Goal: Transaction & Acquisition: Purchase product/service

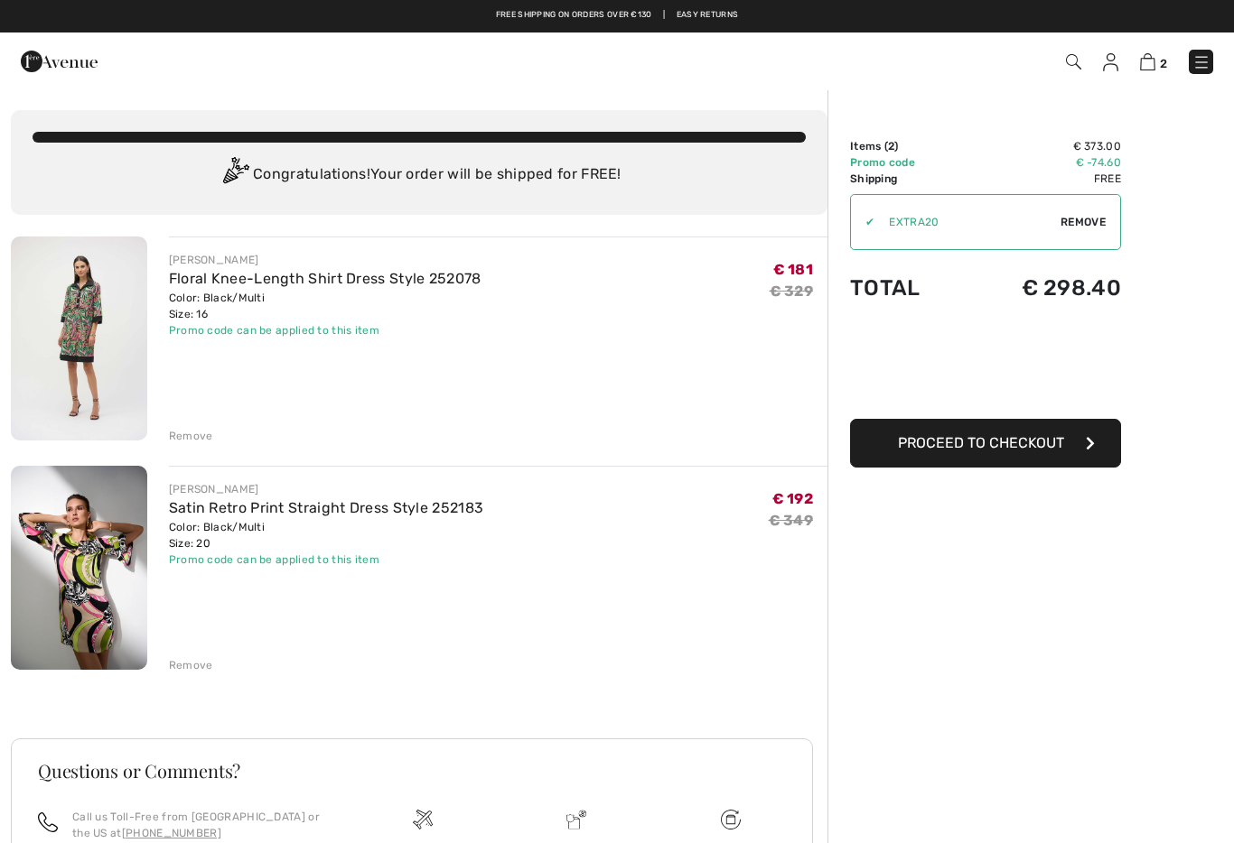
click at [52, 70] on img at bounding box center [59, 61] width 77 height 36
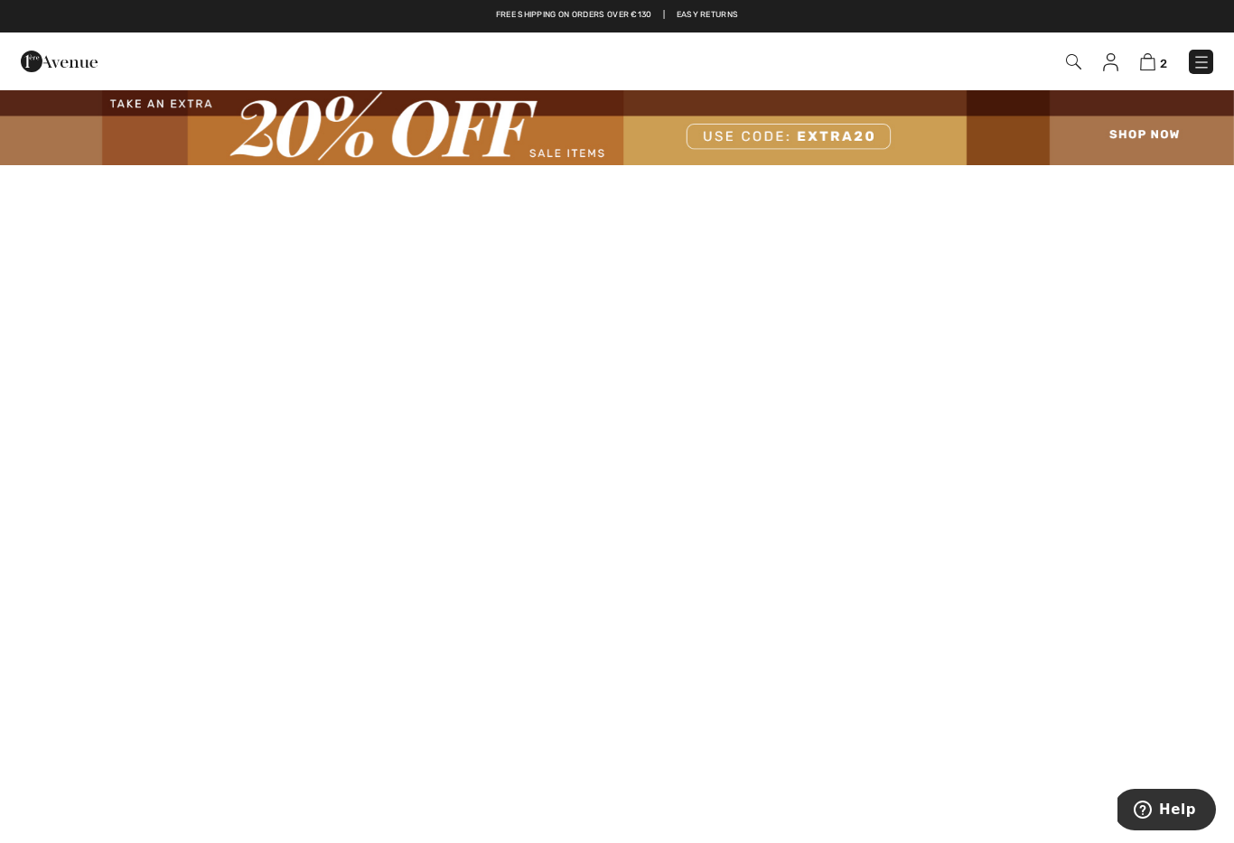
click at [168, 114] on img at bounding box center [617, 127] width 1234 height 77
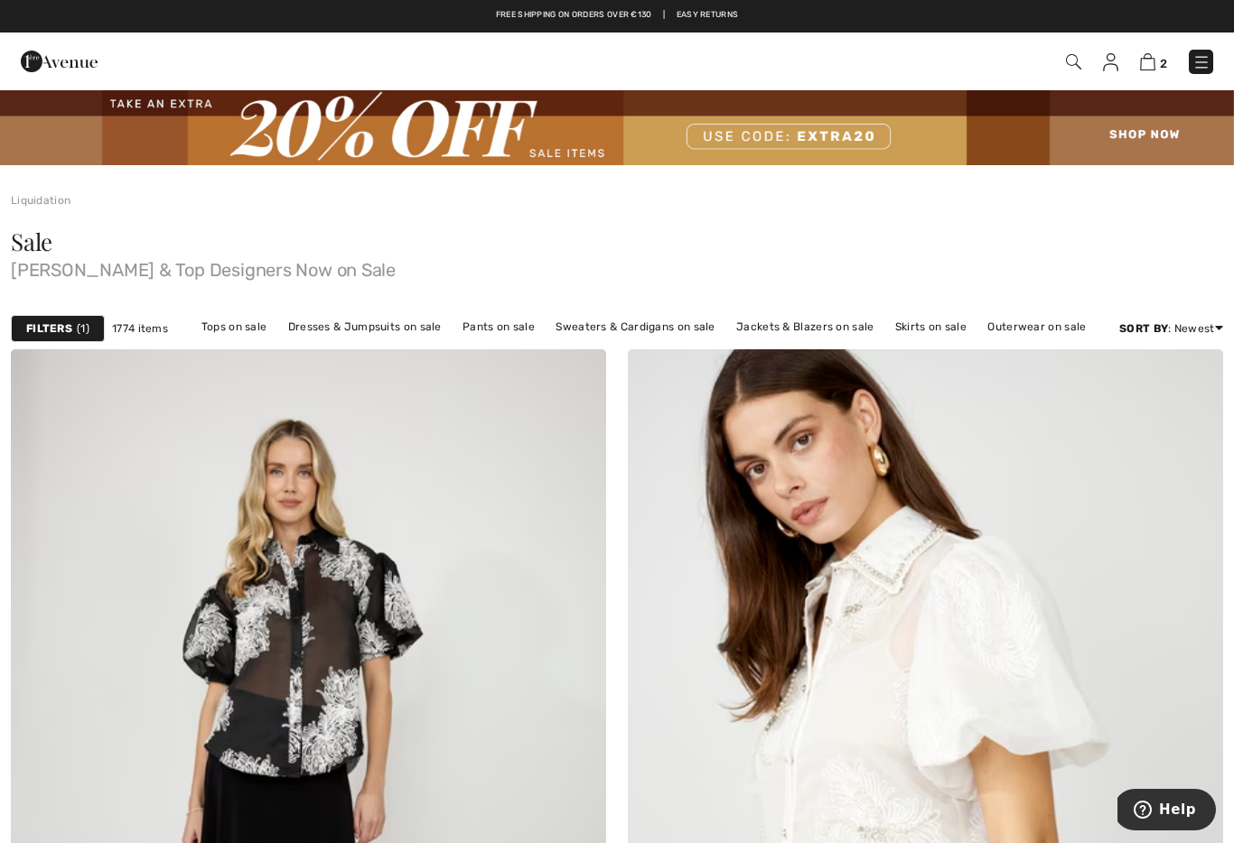
click at [555, 165] on img at bounding box center [617, 127] width 1234 height 77
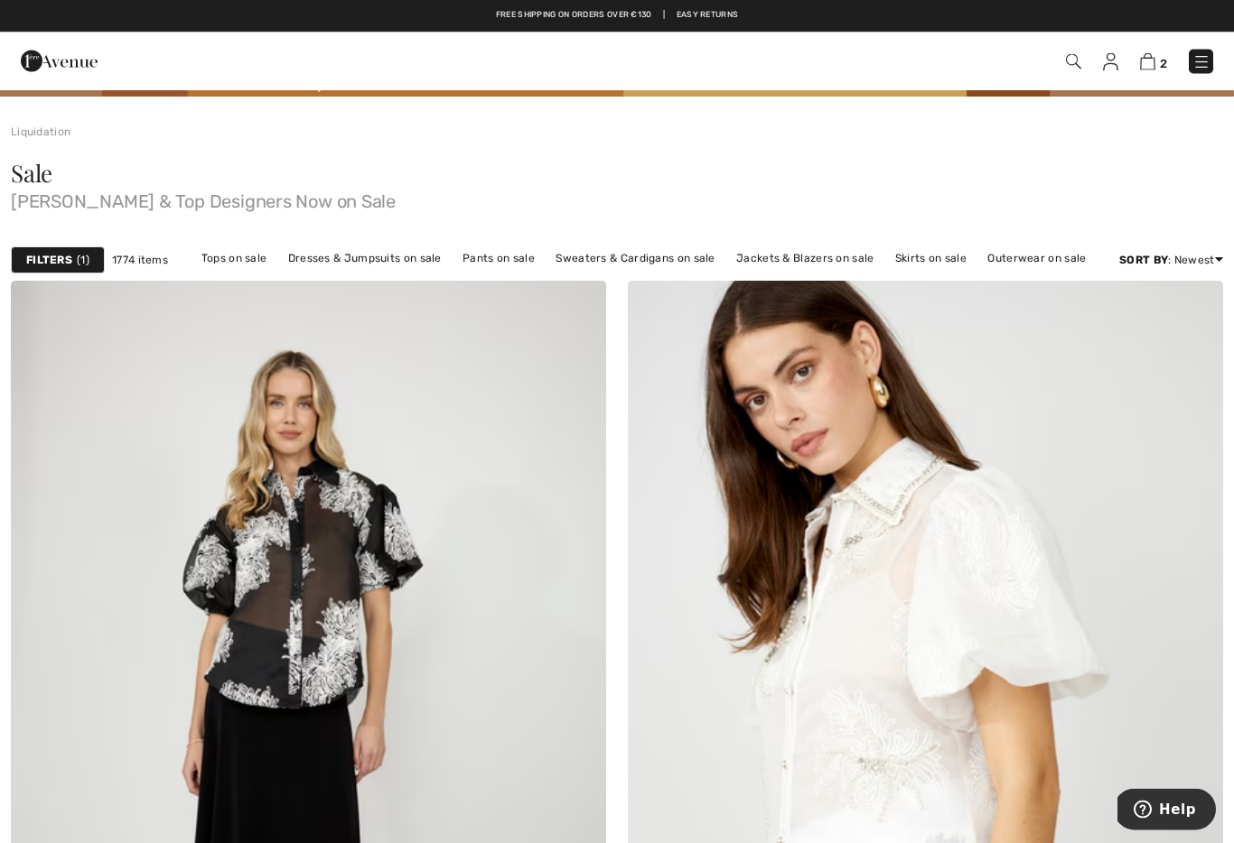
scroll to position [67, 0]
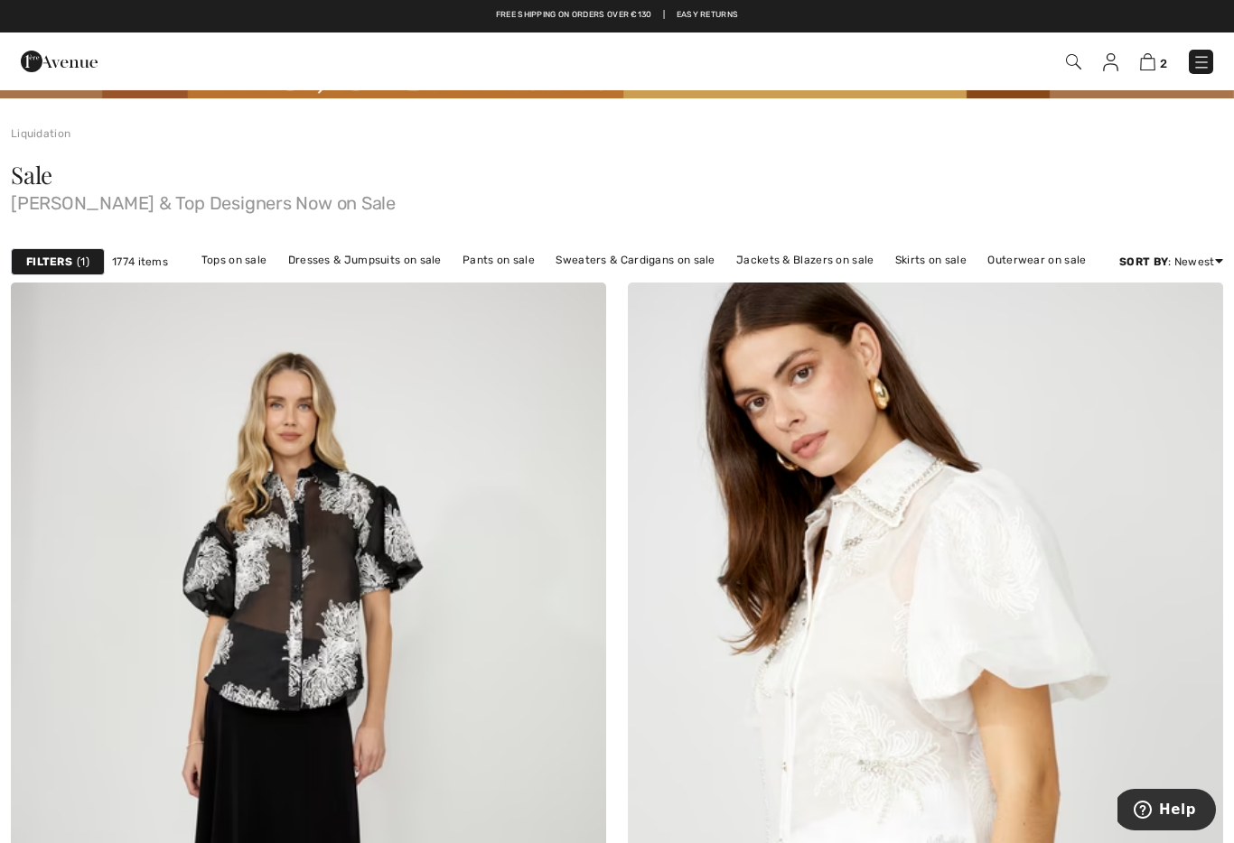
click at [373, 265] on link "Dresses & Jumpsuits on sale" at bounding box center [365, 259] width 172 height 23
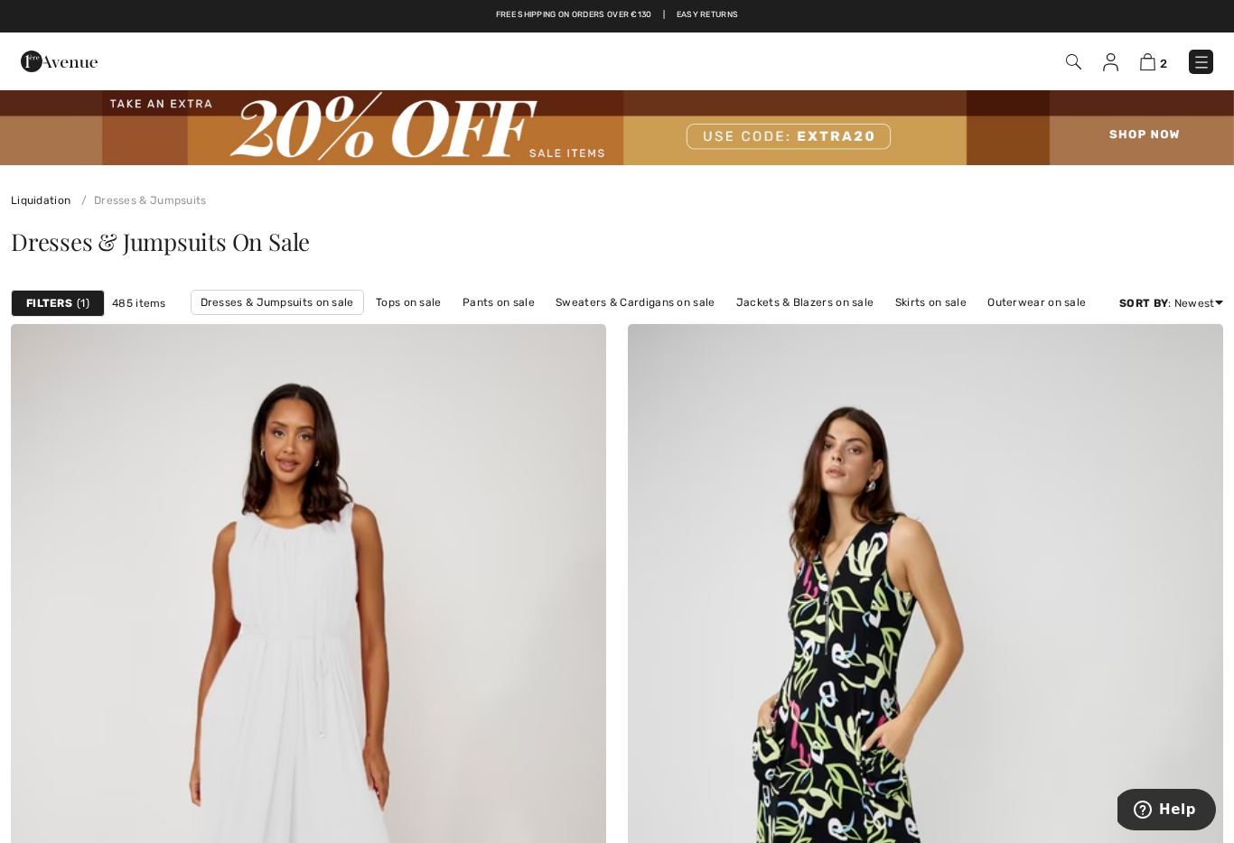
click at [247, 297] on link "Dresses & Jumpsuits on sale" at bounding box center [277, 302] width 173 height 25
click at [1152, 61] on img at bounding box center [1147, 61] width 15 height 17
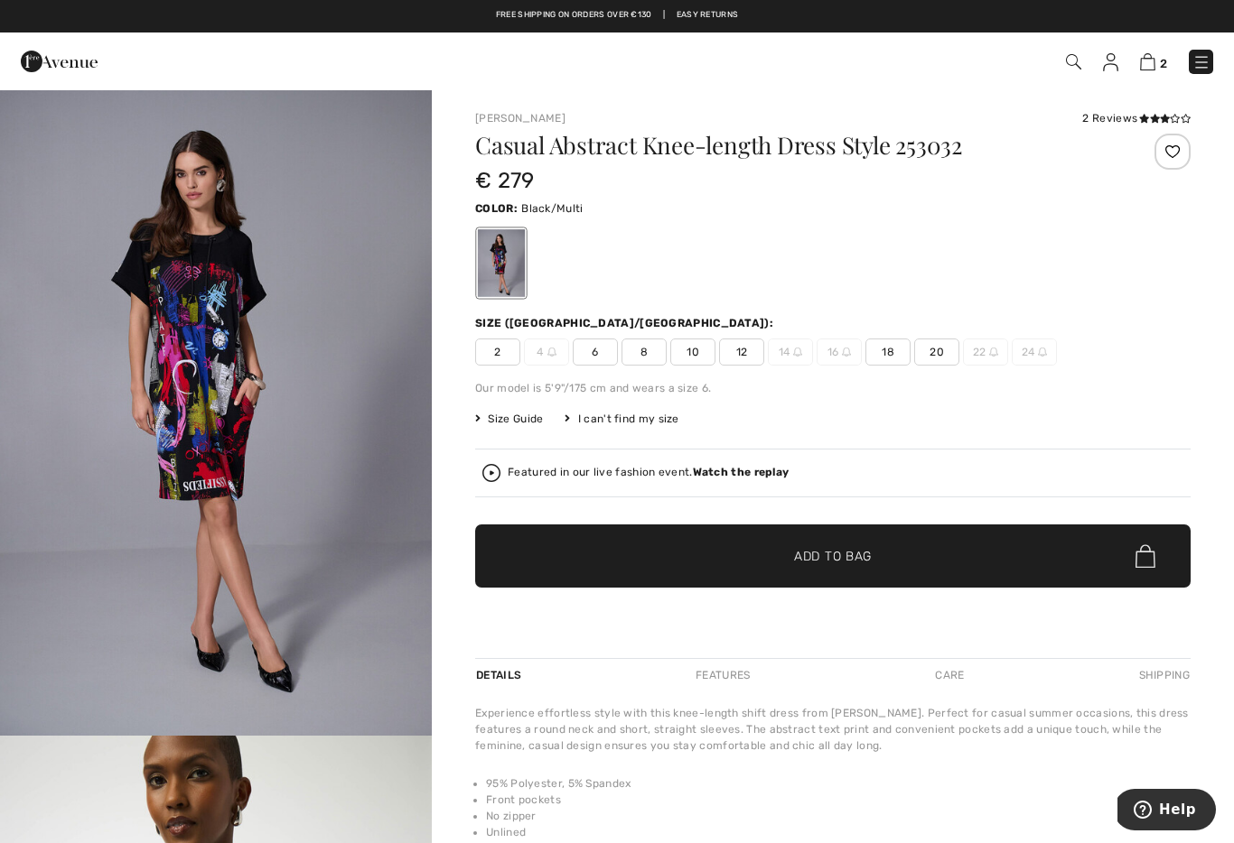
click at [885, 349] on span "18" at bounding box center [887, 352] width 45 height 27
click at [810, 561] on span "Add to Bag" at bounding box center [833, 556] width 78 height 19
click at [1154, 63] on img at bounding box center [1147, 61] width 15 height 17
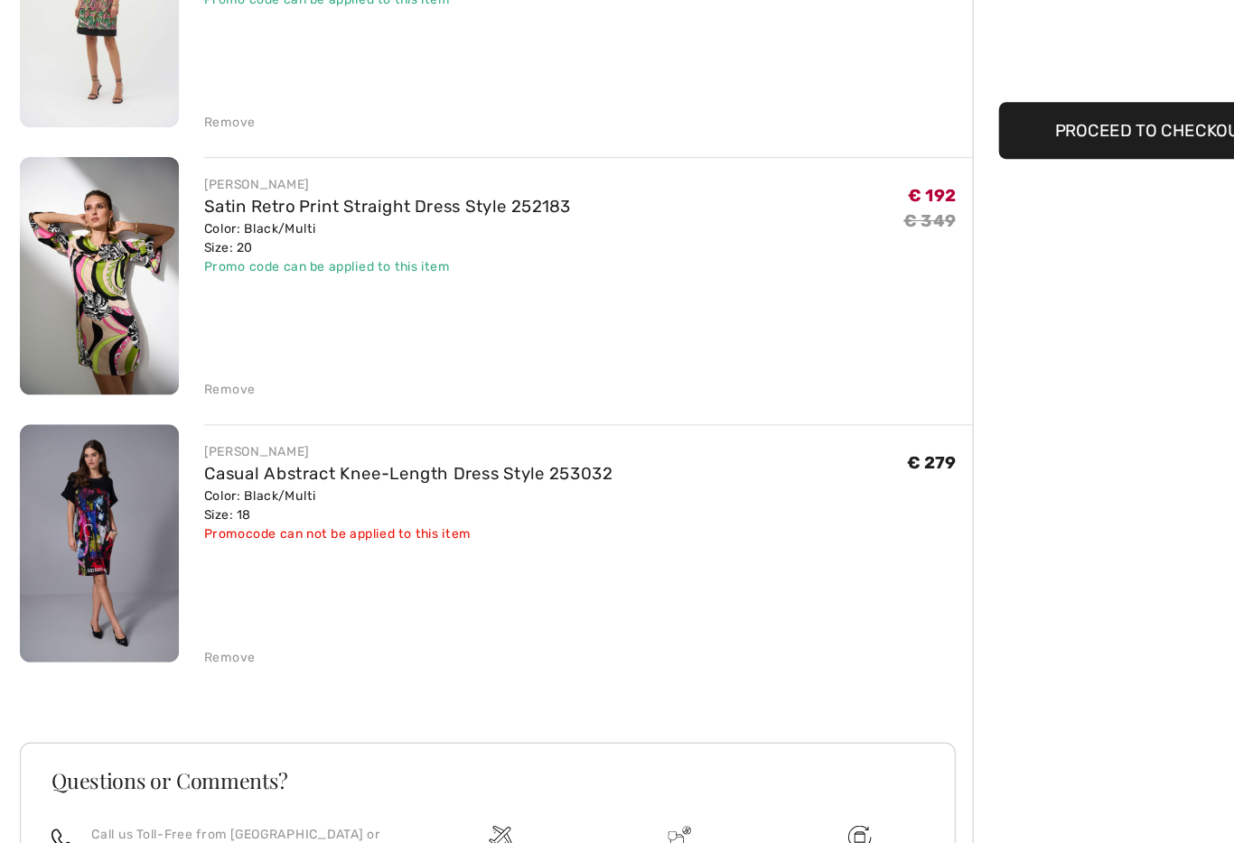
scroll to position [242, 0]
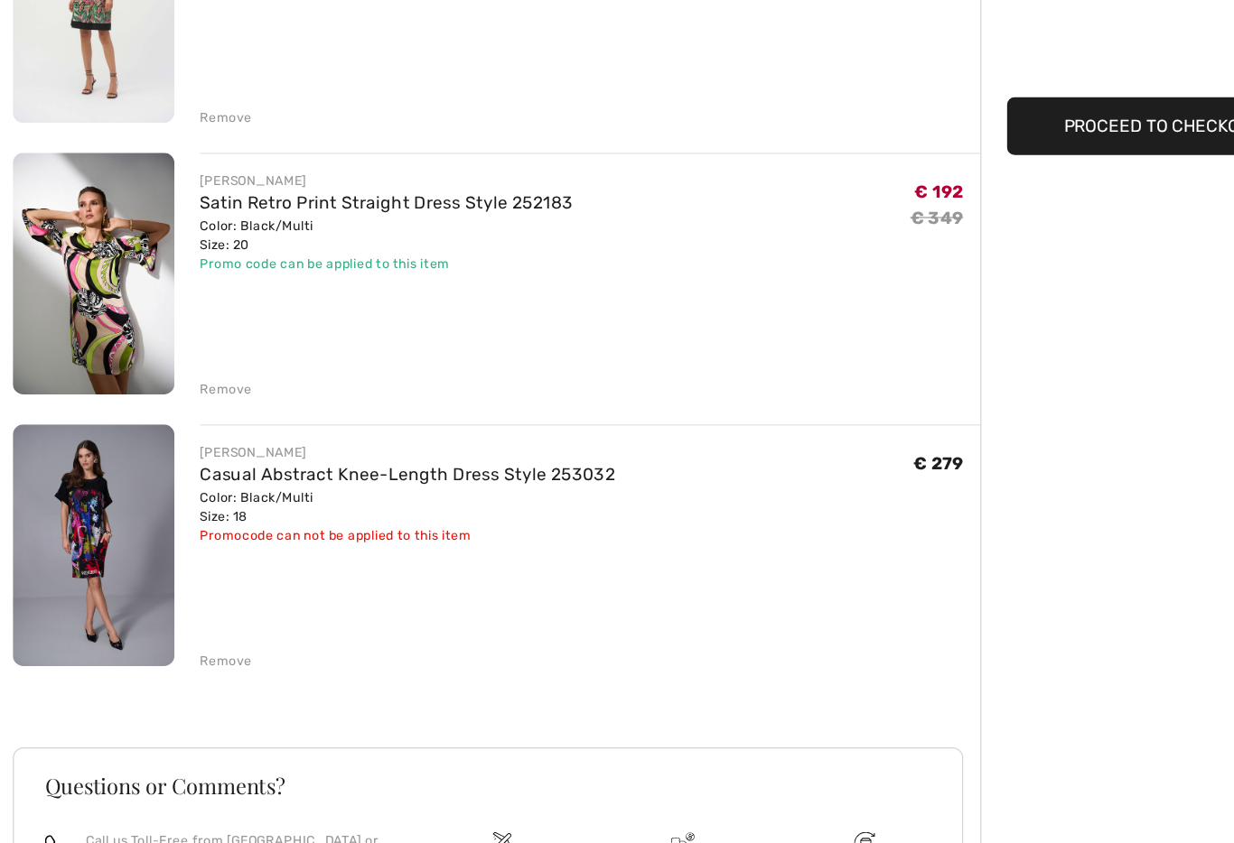
click at [183, 645] on div "Remove" at bounding box center [191, 653] width 44 height 16
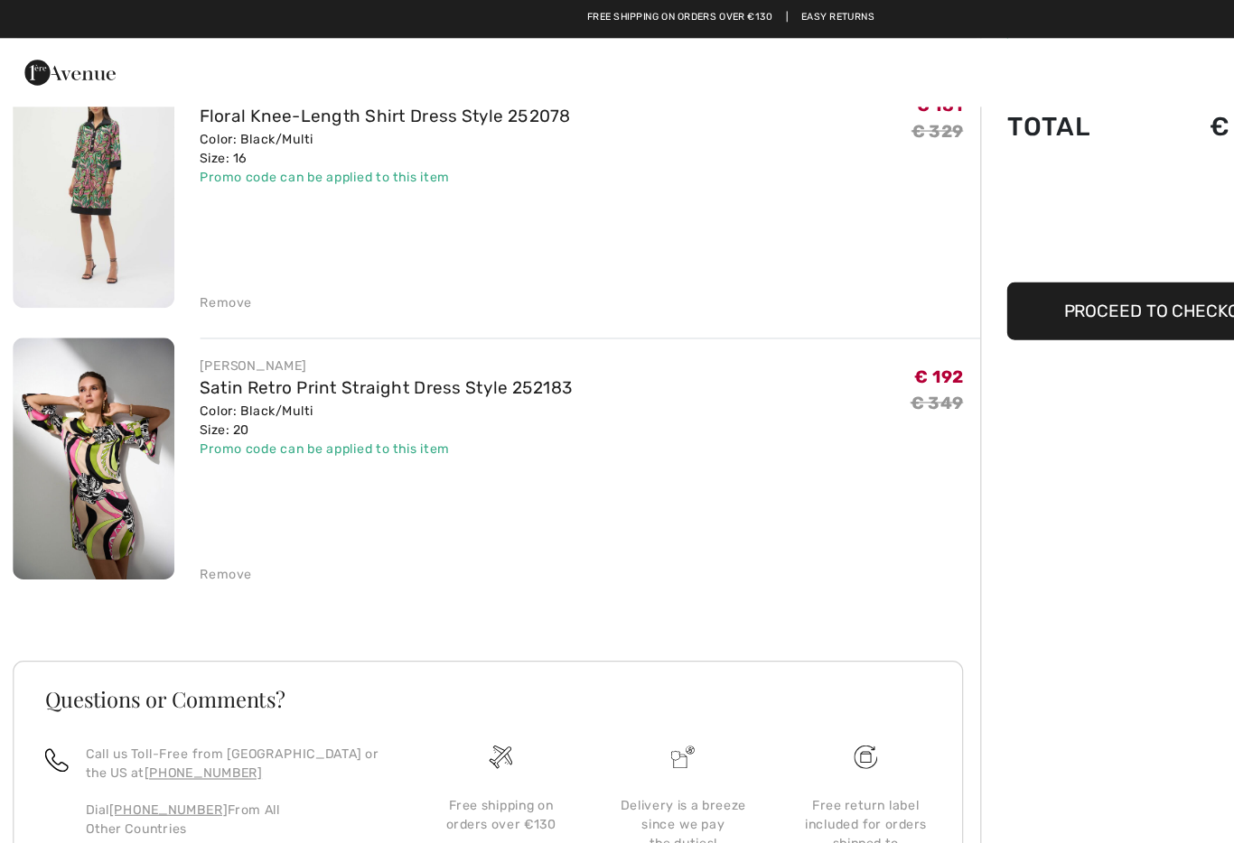
scroll to position [0, 0]
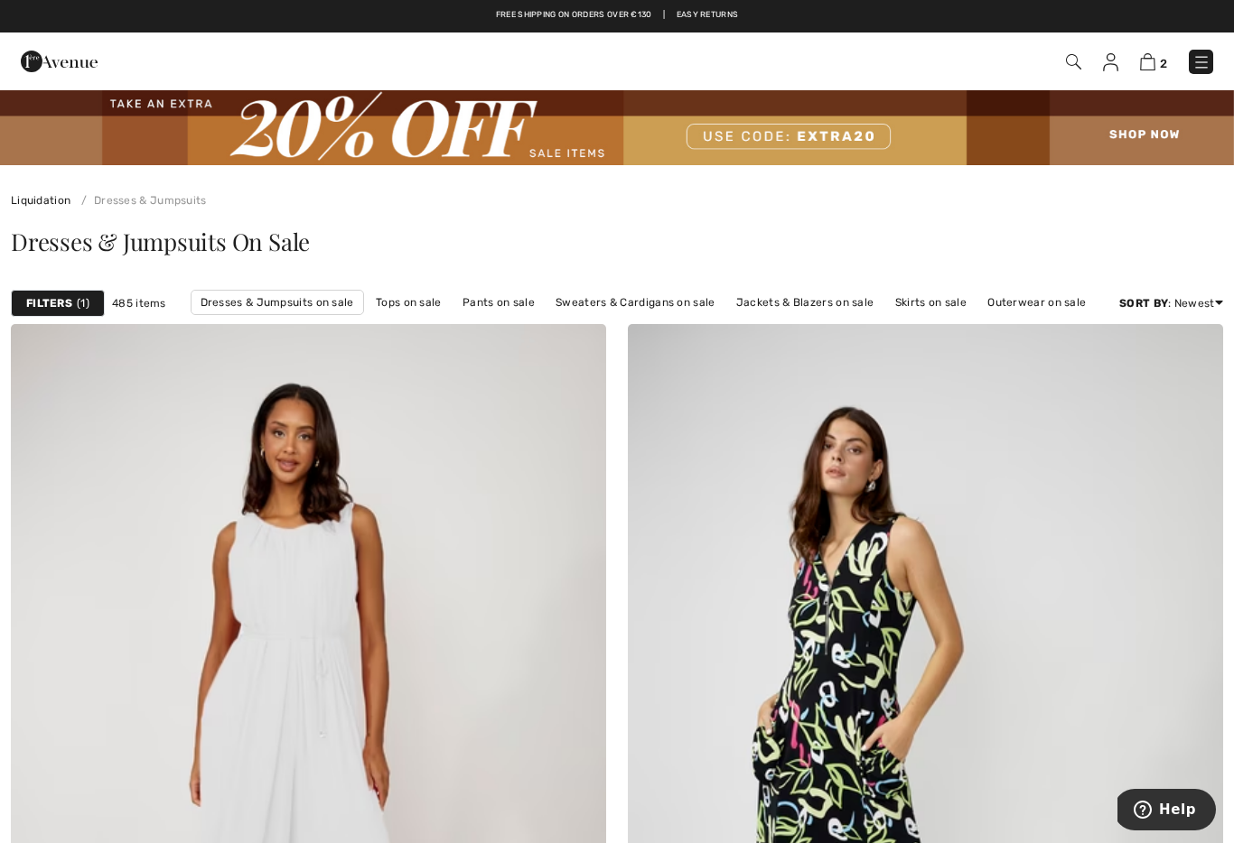
click at [286, 315] on link "Dresses & Jumpsuits on sale" at bounding box center [277, 302] width 173 height 25
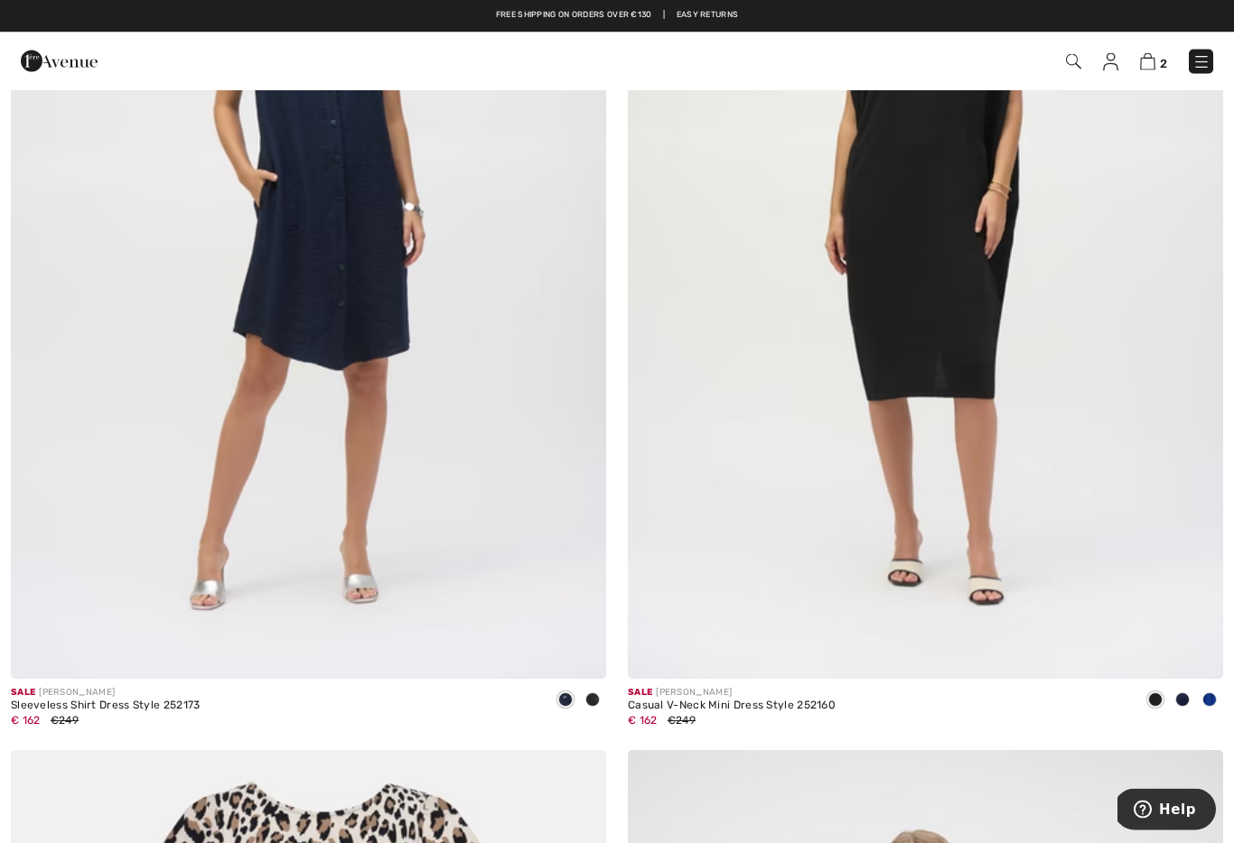
scroll to position [13492, 0]
click at [1231, 693] on div "Sale JOSEPH RIBKOFF Casual V-Neck Mini Dress Style 252160 € 162 €249" at bounding box center [925, 268] width 617 height 964
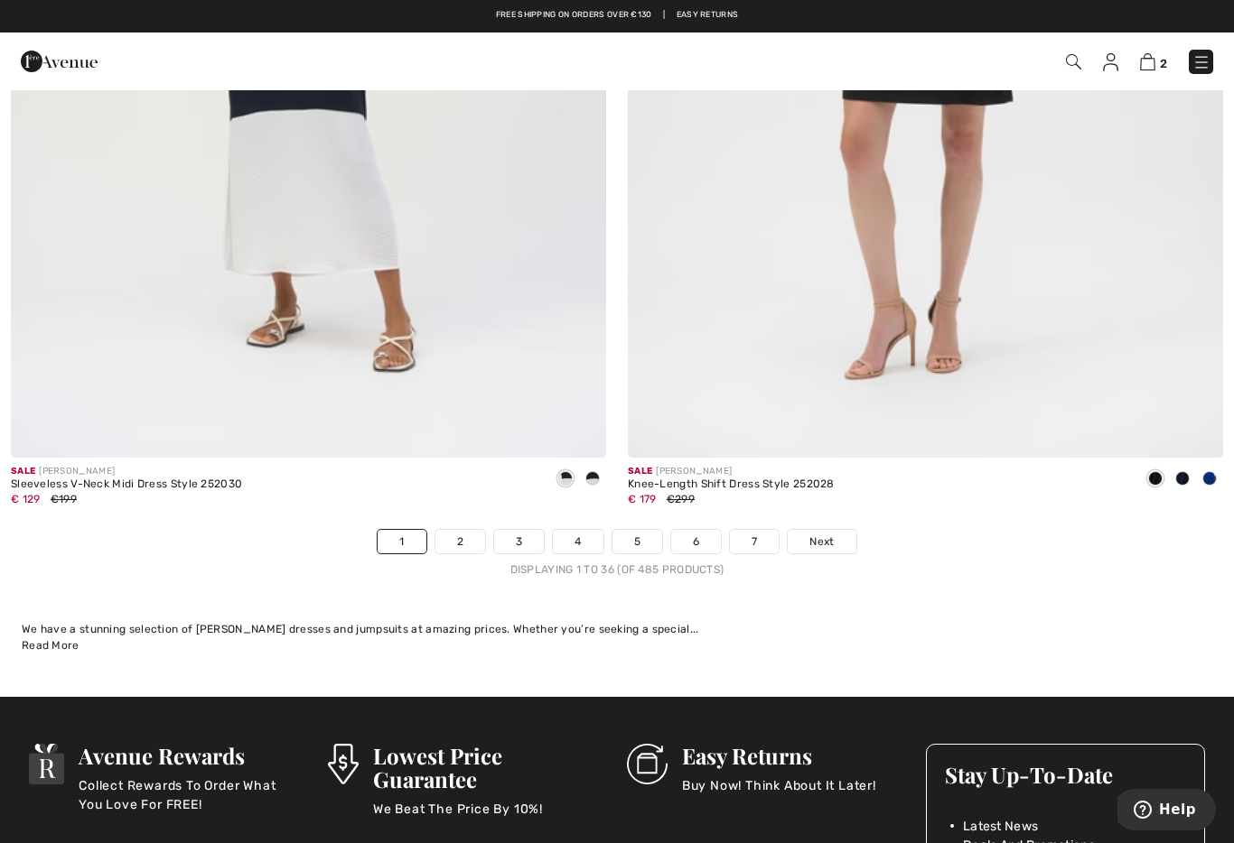
scroll to position [17567, 0]
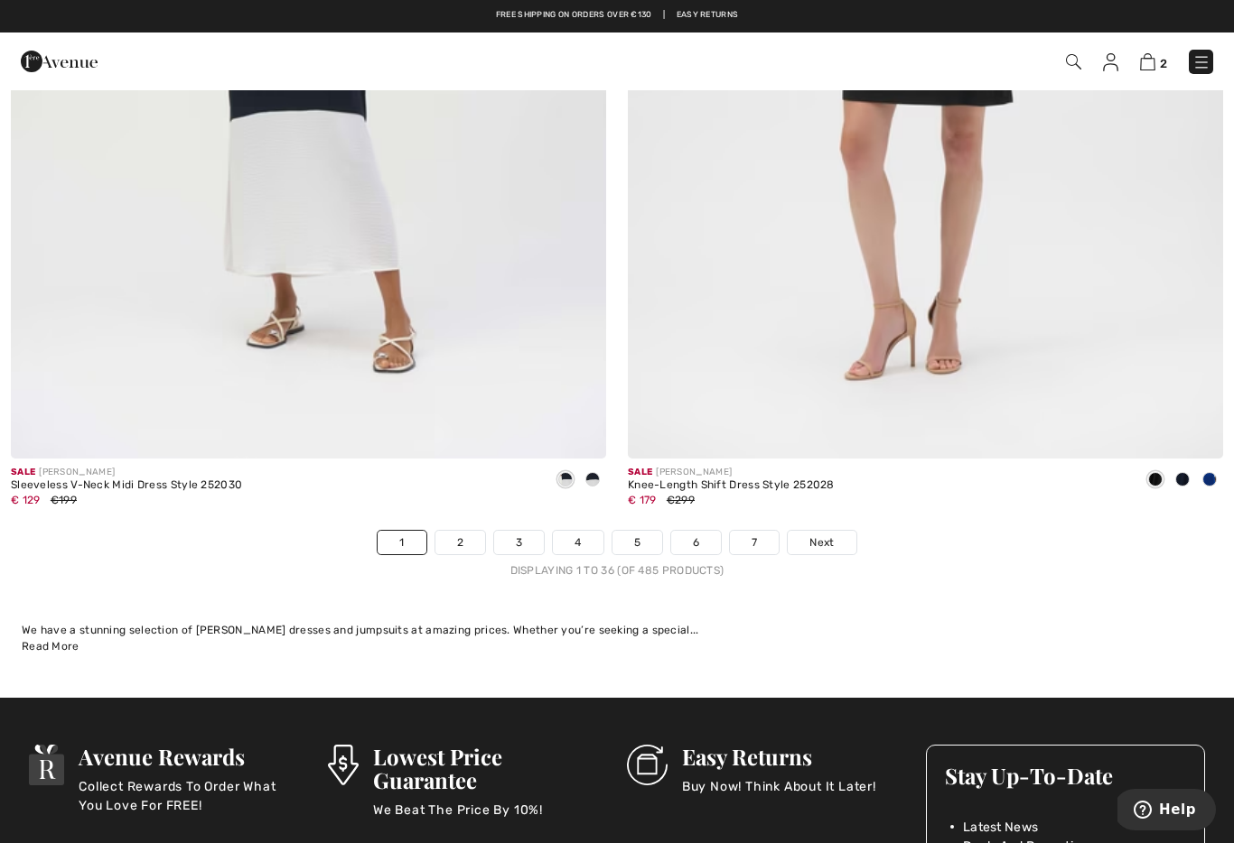
click at [454, 533] on link "2" at bounding box center [460, 542] width 50 height 23
click at [450, 541] on link "2" at bounding box center [460, 542] width 50 height 23
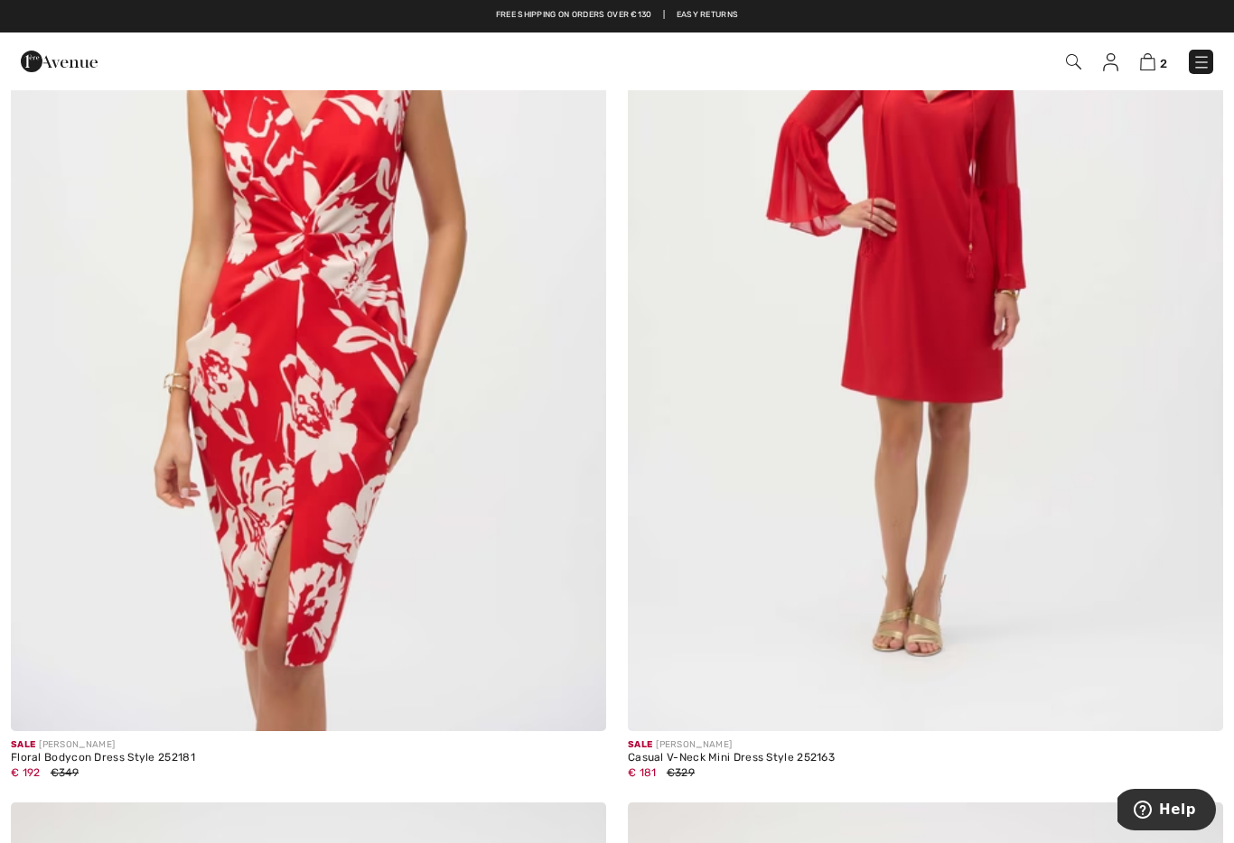
scroll to position [487, 0]
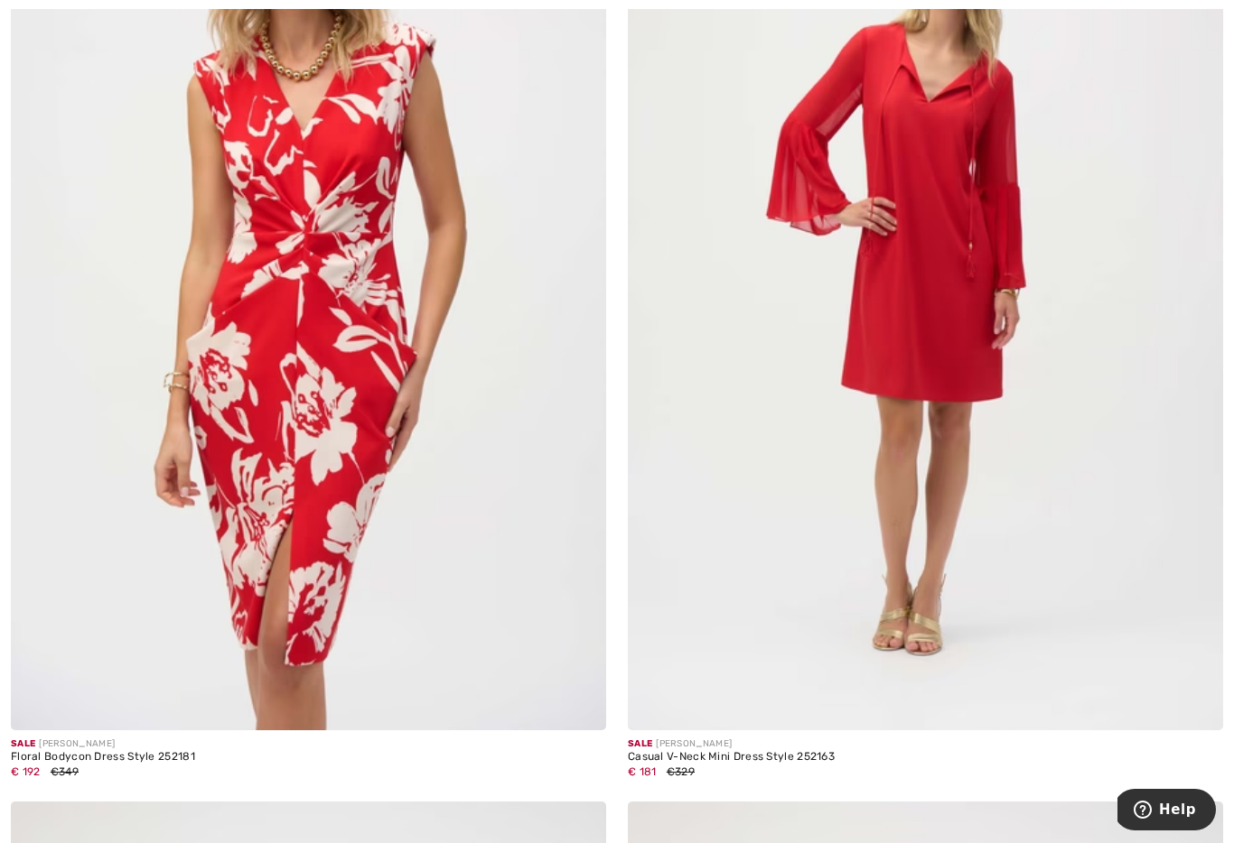
click at [880, 256] on img at bounding box center [925, 283] width 595 height 893
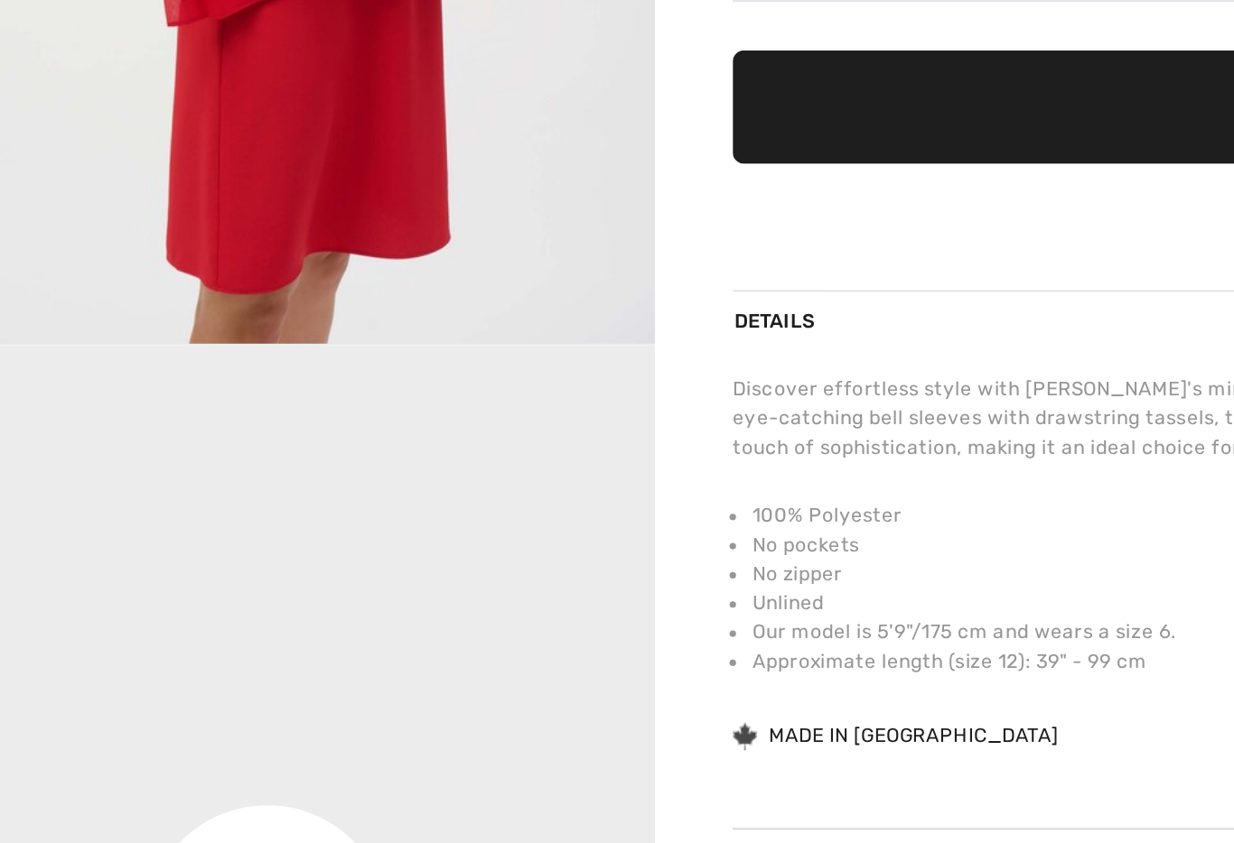
scroll to position [610, 0]
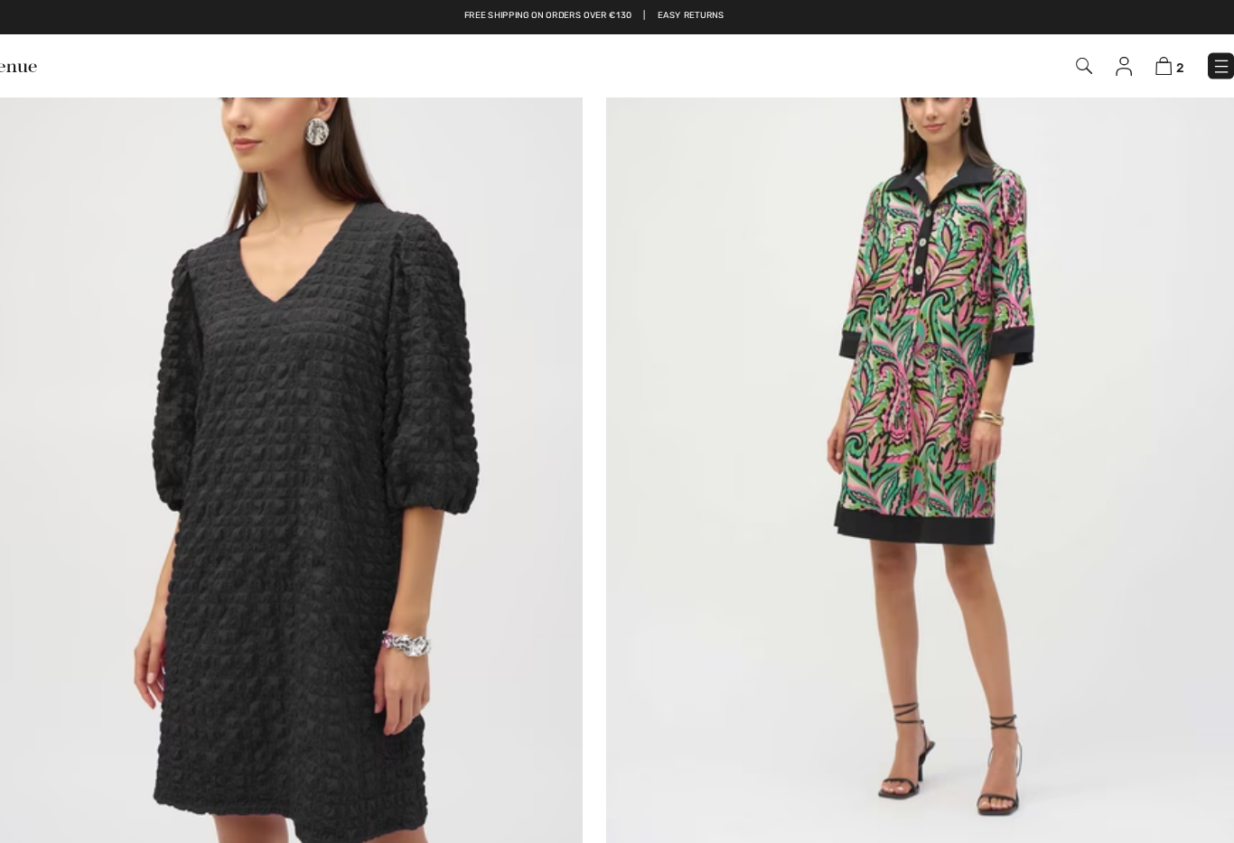
scroll to position [8157, 0]
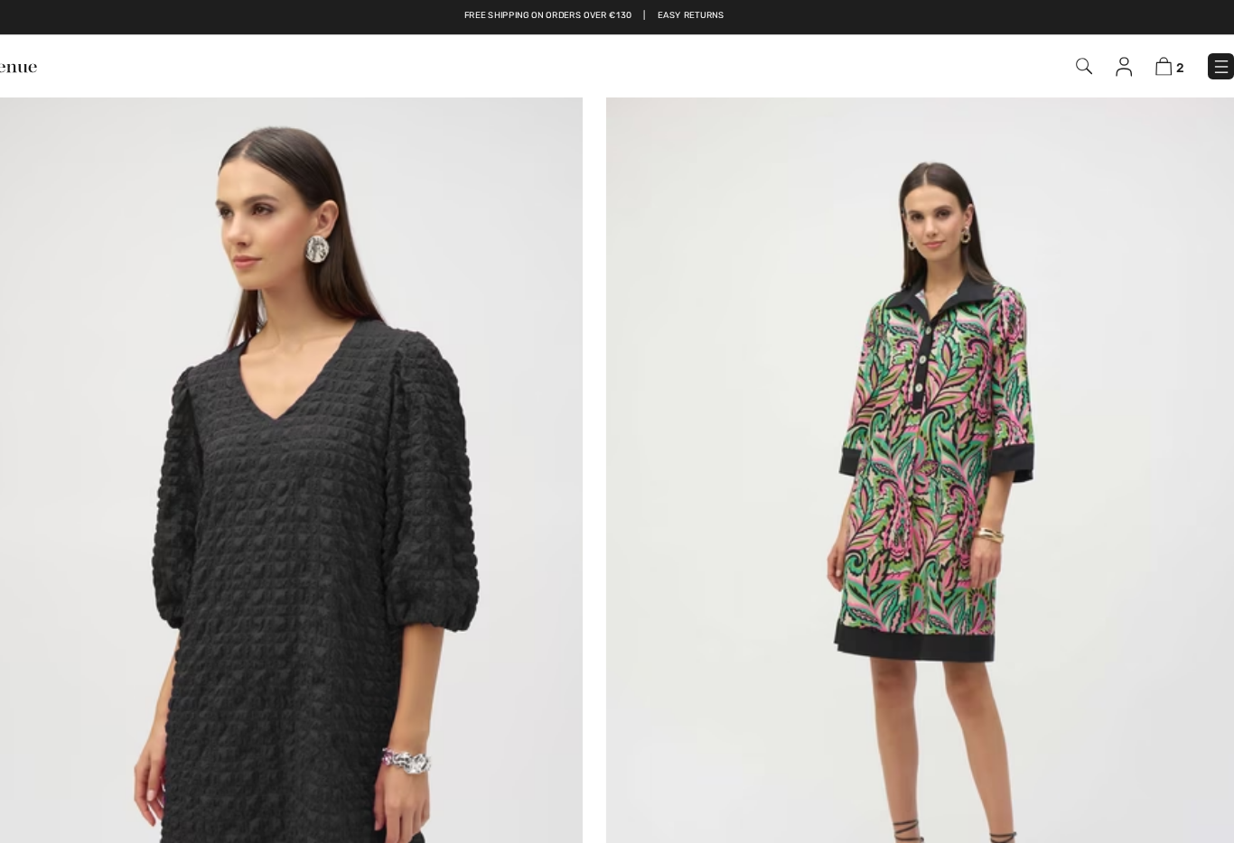
click at [858, 495] on img at bounding box center [925, 513] width 595 height 893
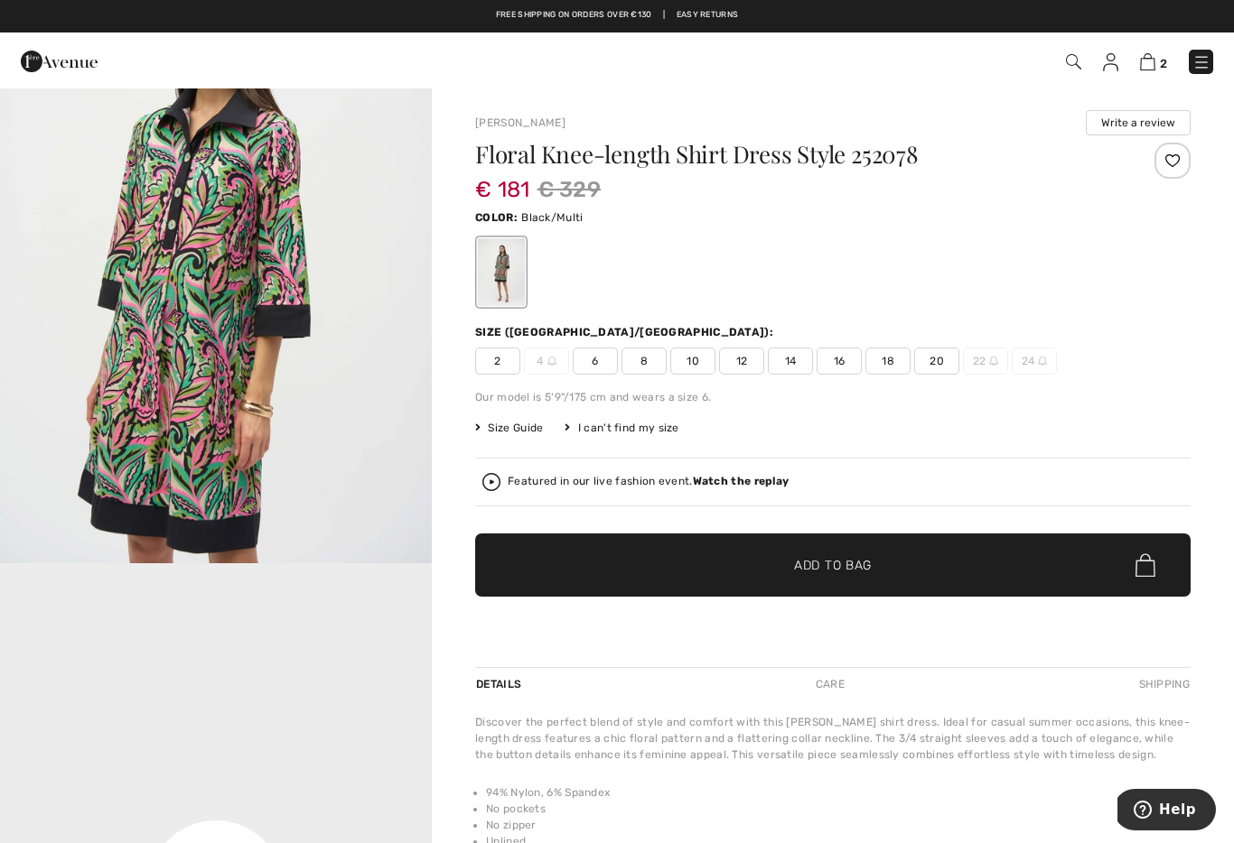
scroll to position [818, 0]
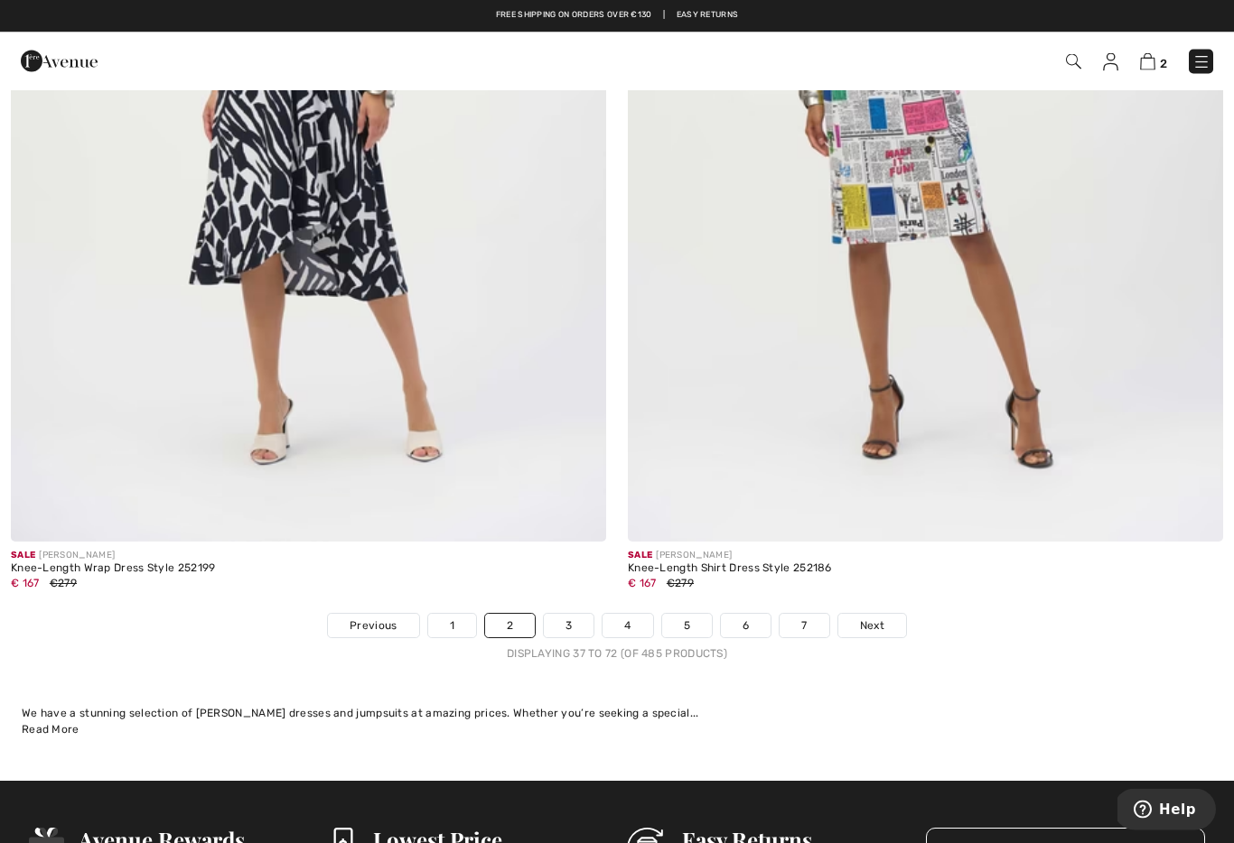
scroll to position [17484, 0]
click at [563, 621] on link "3" at bounding box center [569, 625] width 50 height 23
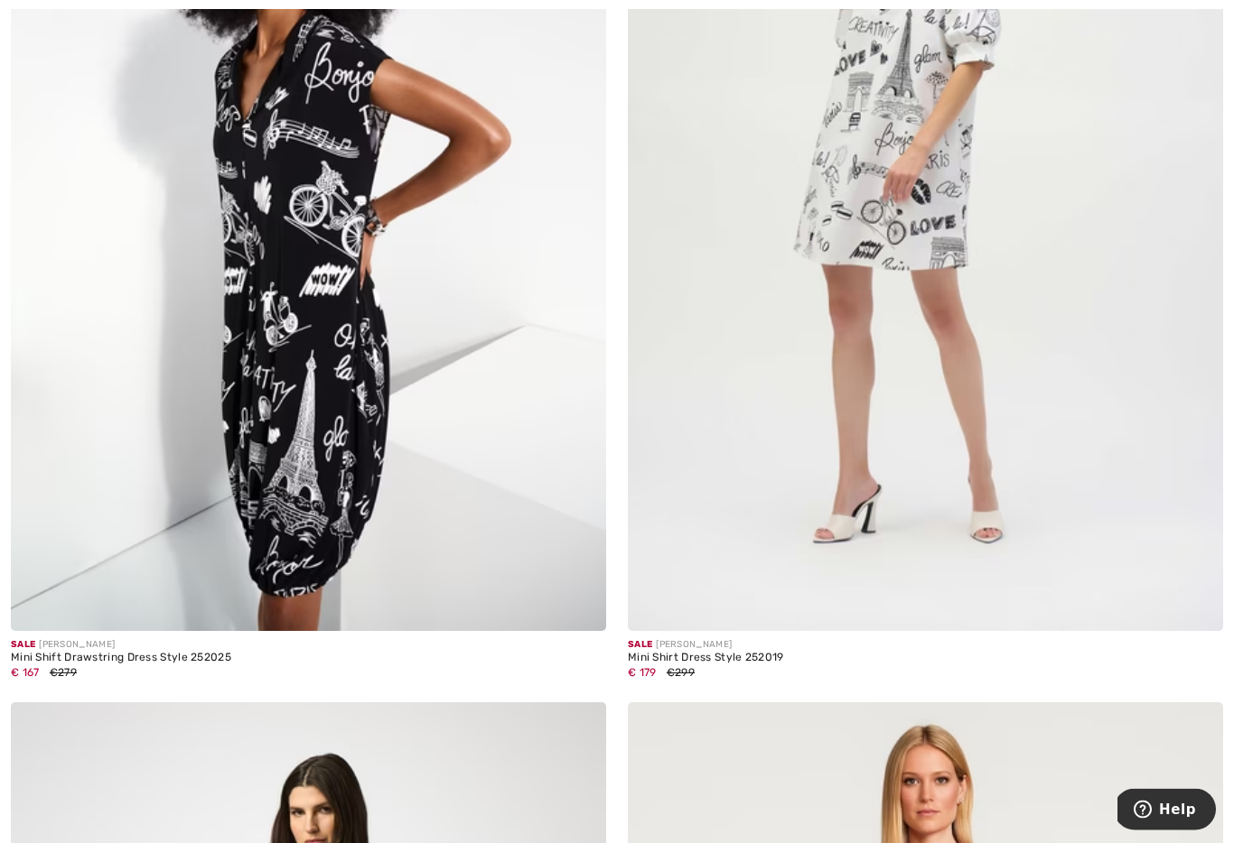
scroll to position [2501, 0]
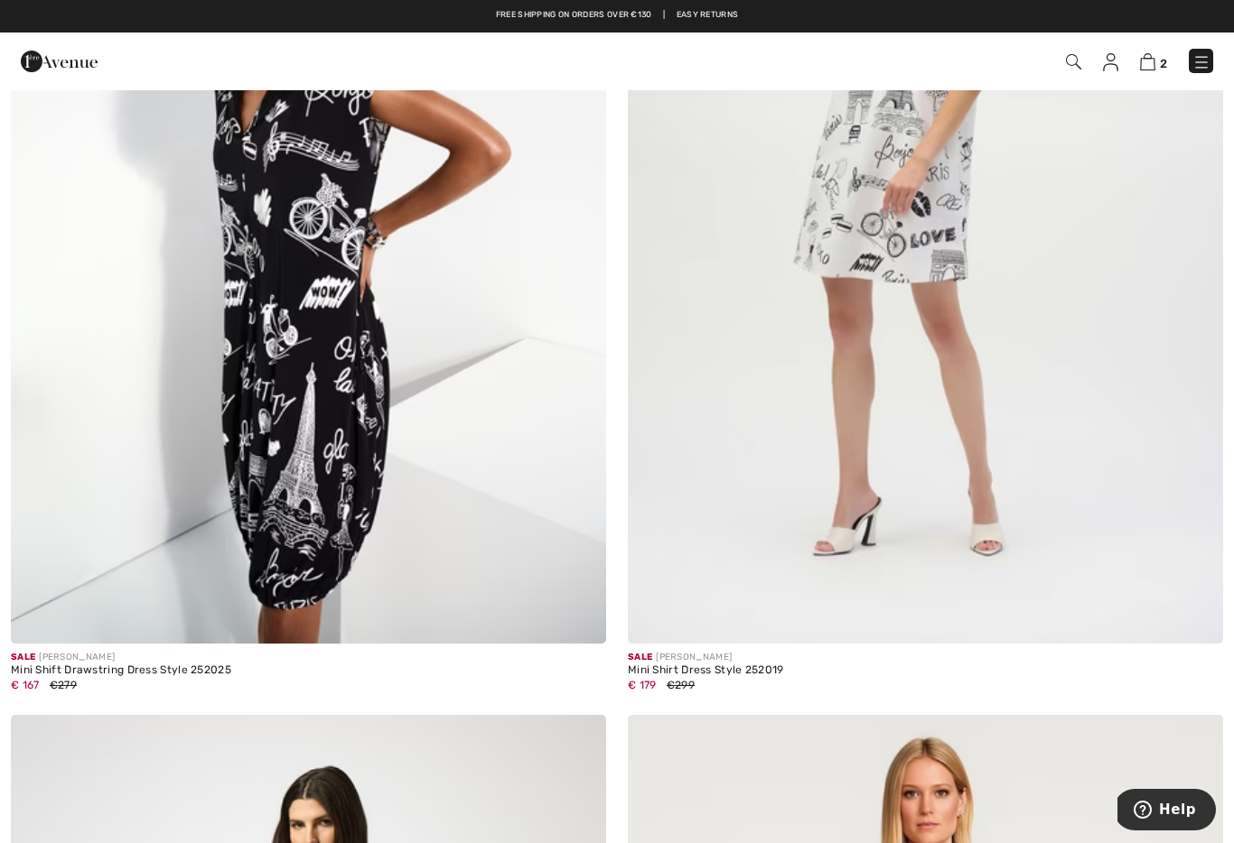
click at [287, 422] on img at bounding box center [308, 198] width 595 height 893
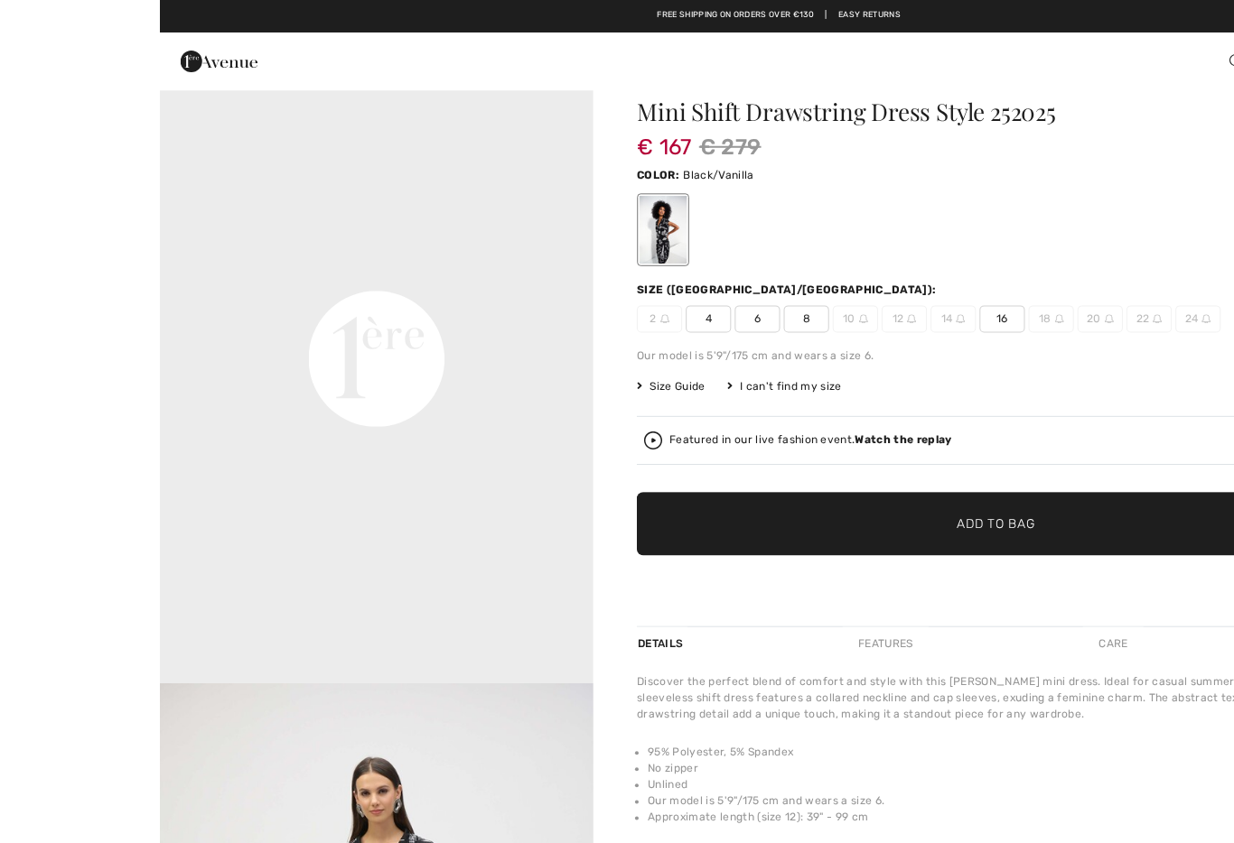
scroll to position [45, 0]
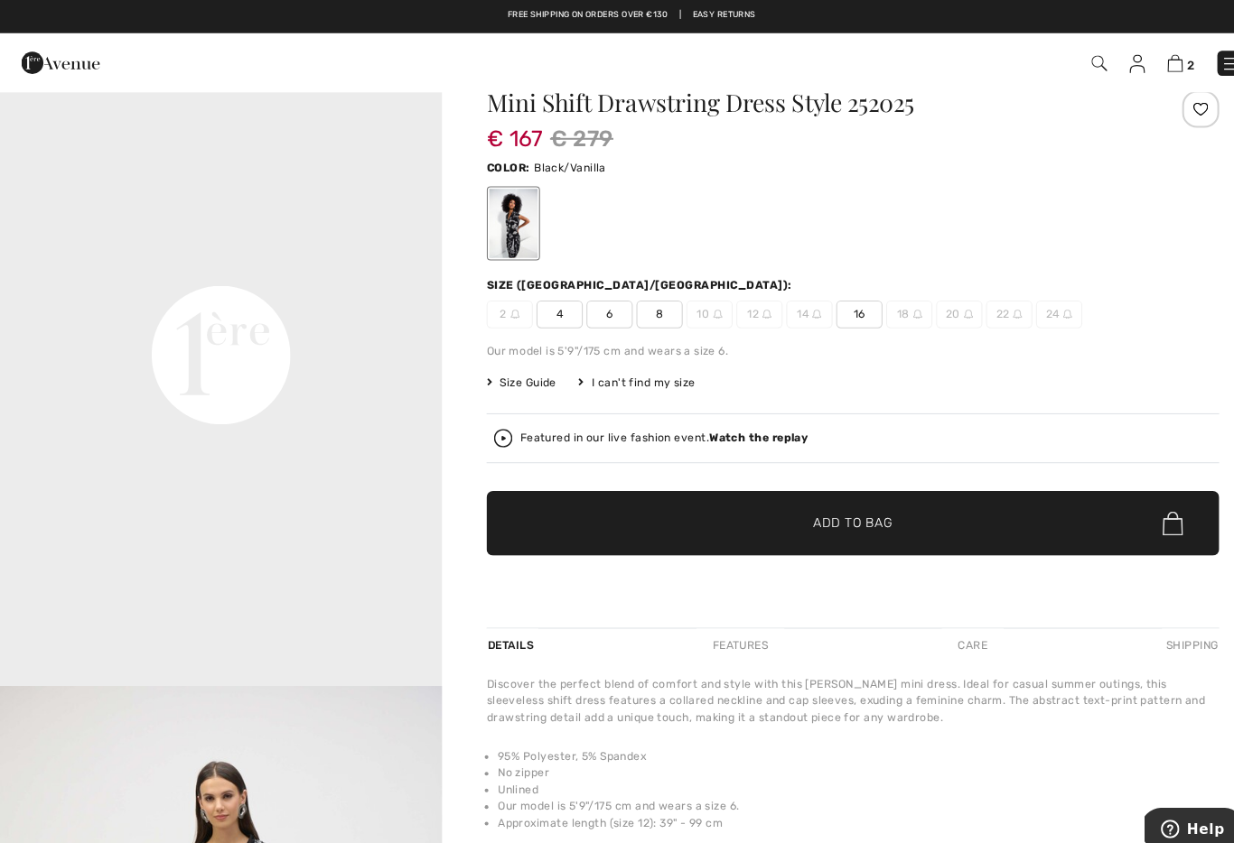
click at [848, 310] on span "16" at bounding box center [838, 306] width 45 height 27
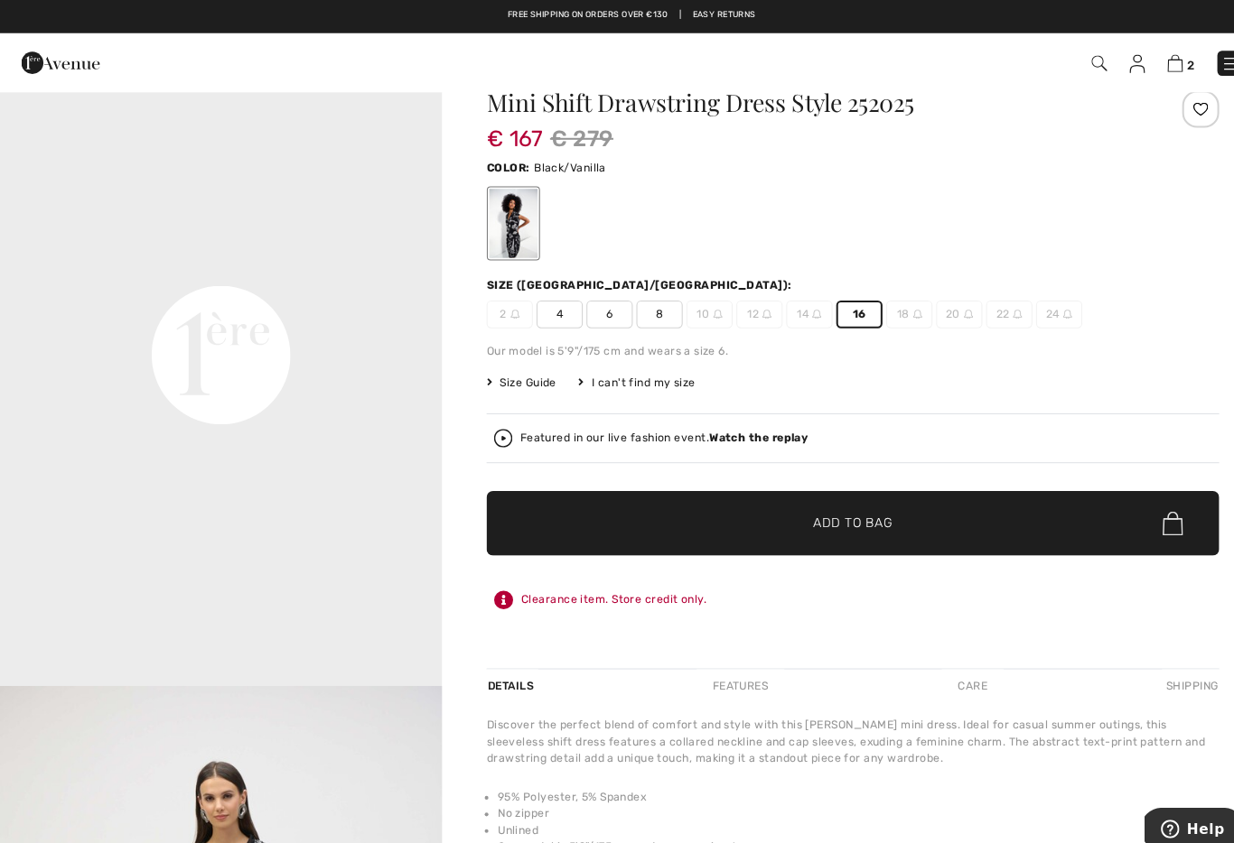
click at [879, 517] on span "✔ Added to Bag Add to Bag" at bounding box center [832, 511] width 715 height 63
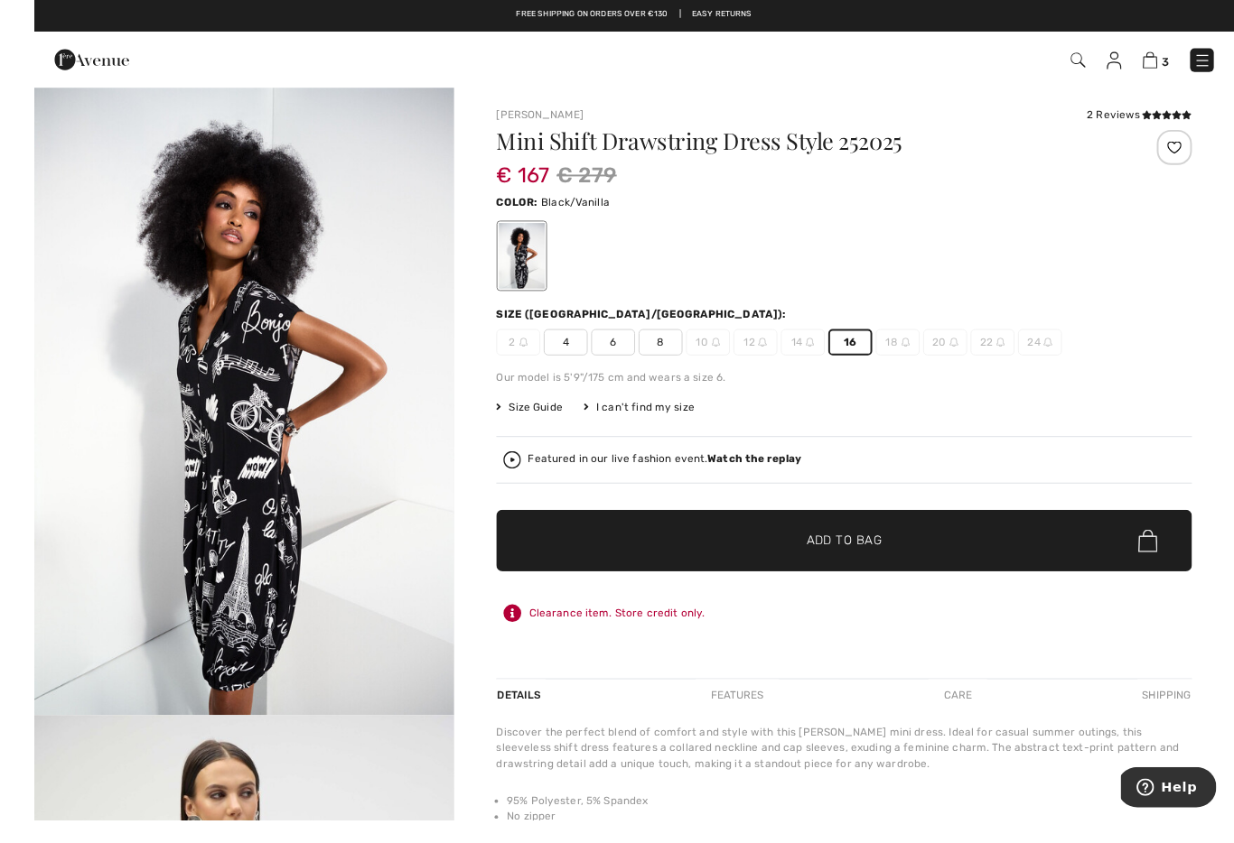
scroll to position [74, 0]
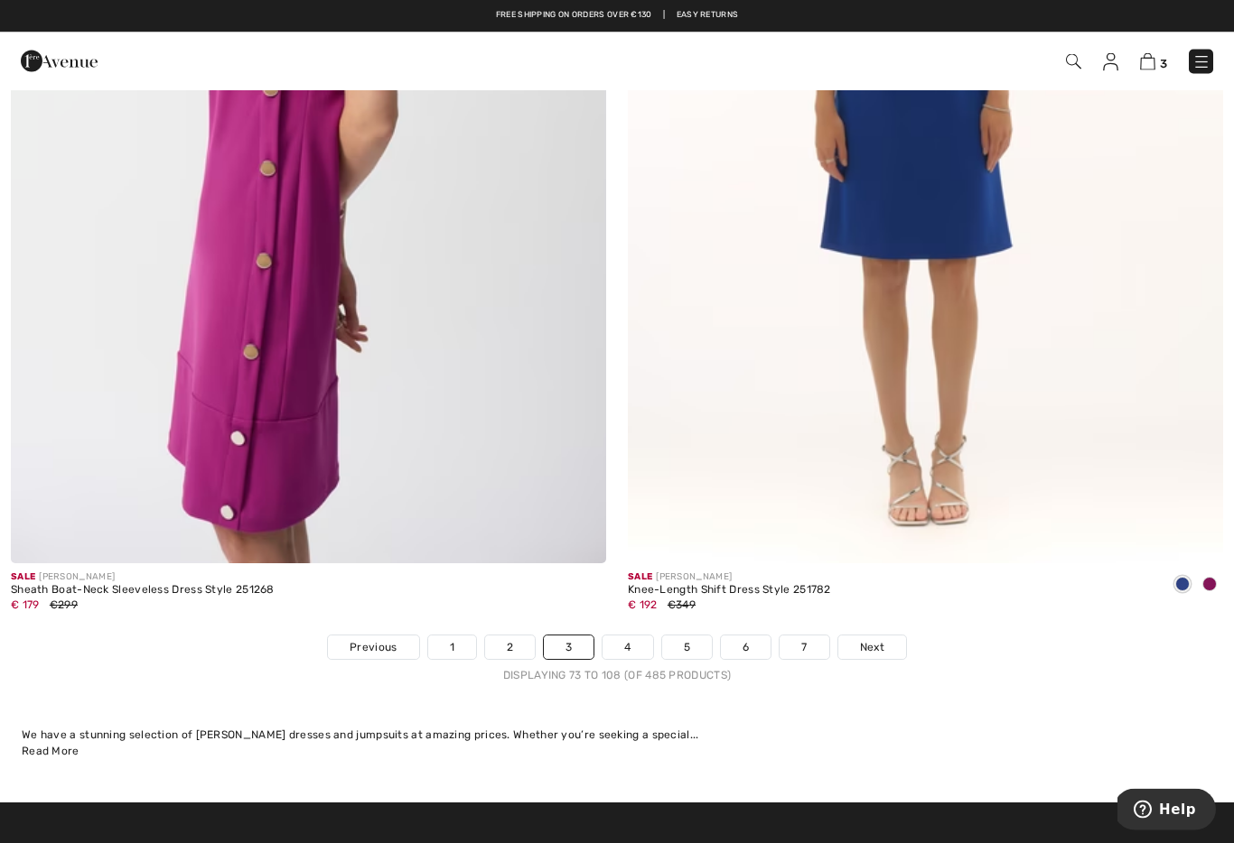
scroll to position [17462, 0]
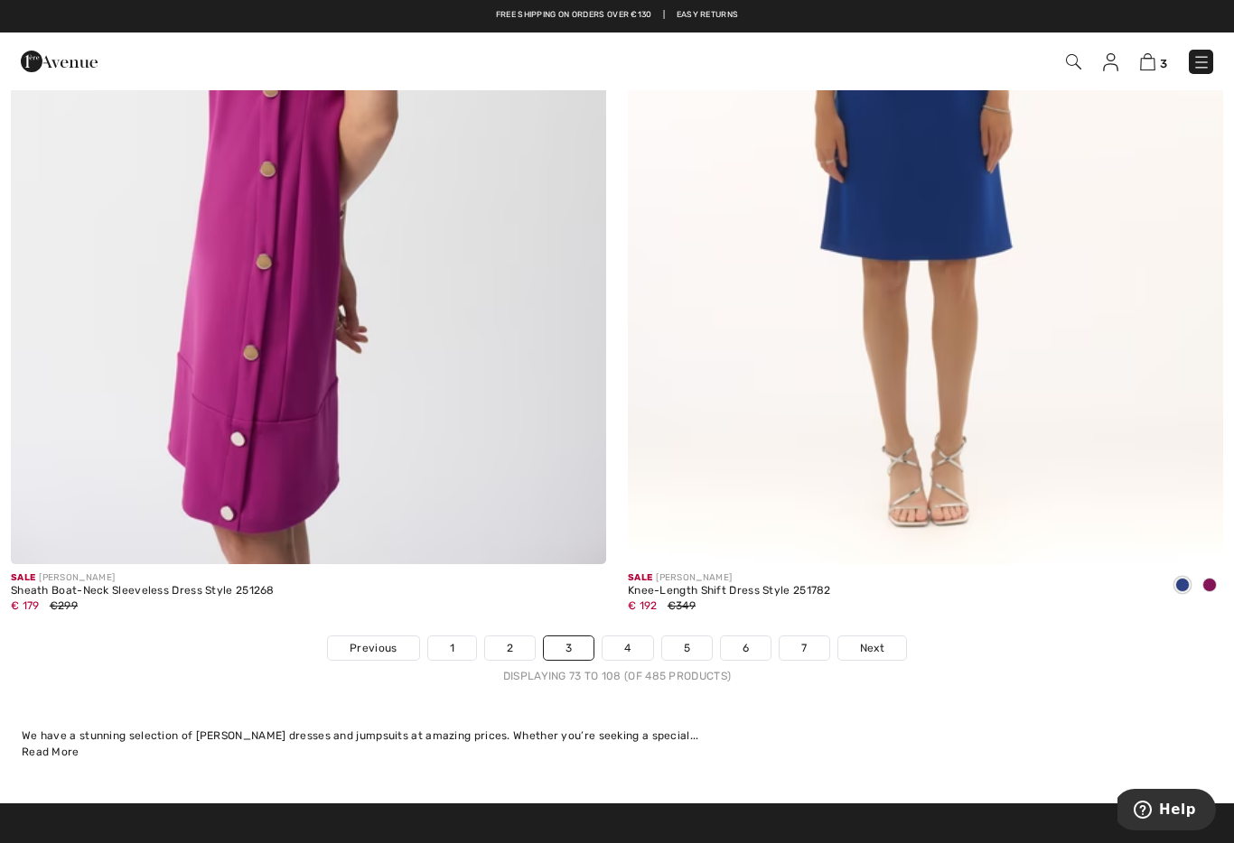
click at [622, 637] on link "4" at bounding box center [627, 648] width 50 height 23
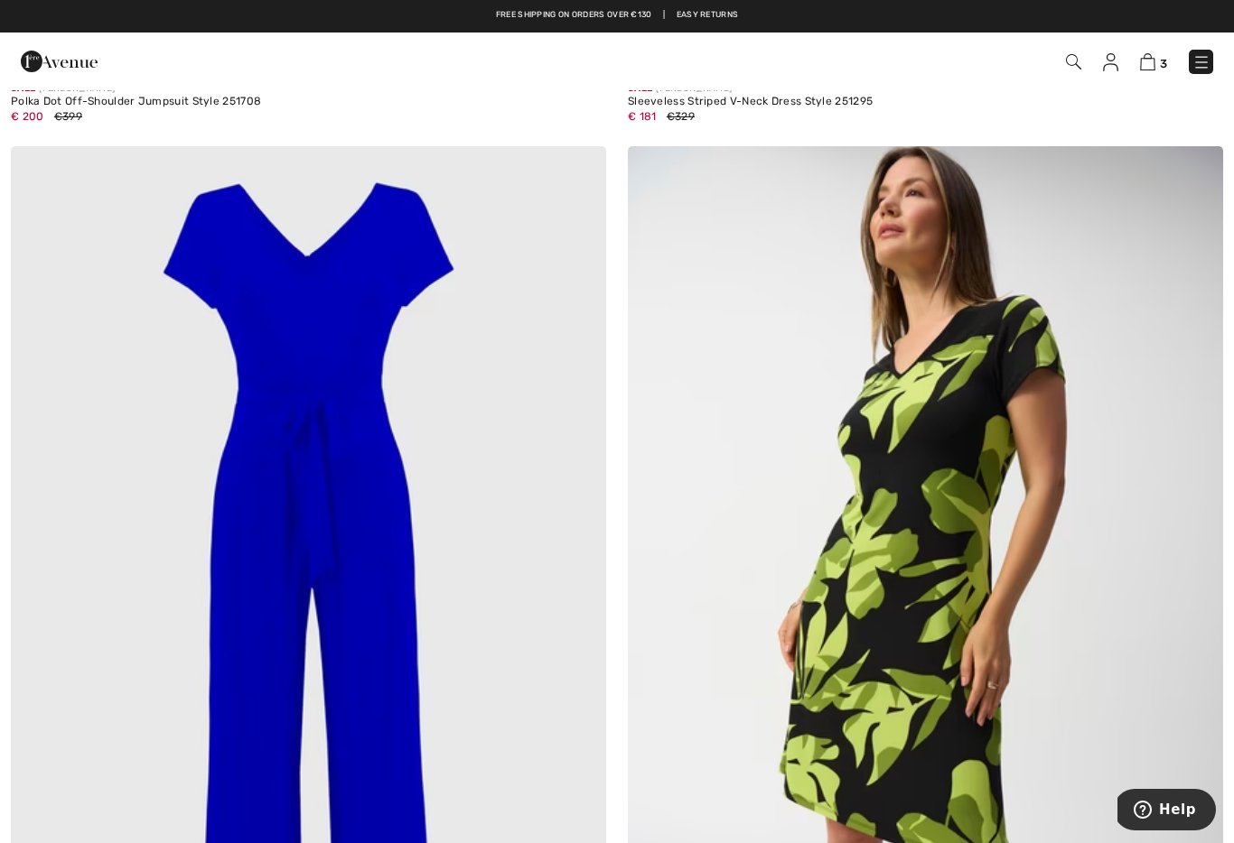
scroll to position [1141, 0]
